Goal: Find specific page/section: Find specific page/section

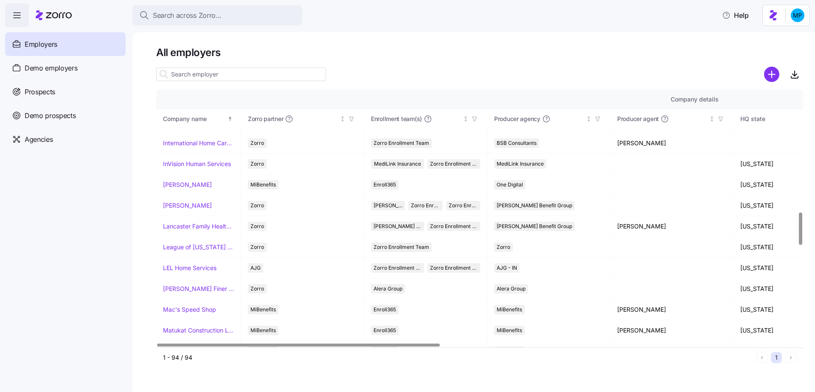
scroll to position [960, 0]
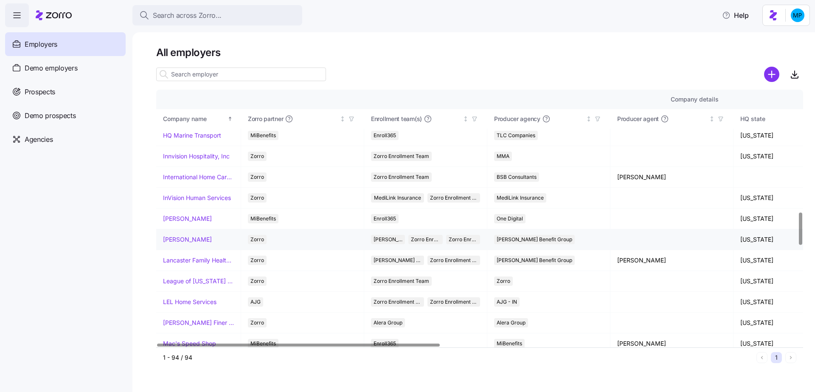
click at [174, 235] on link "[PERSON_NAME]" at bounding box center [187, 239] width 49 height 8
